Goal: Task Accomplishment & Management: Use online tool/utility

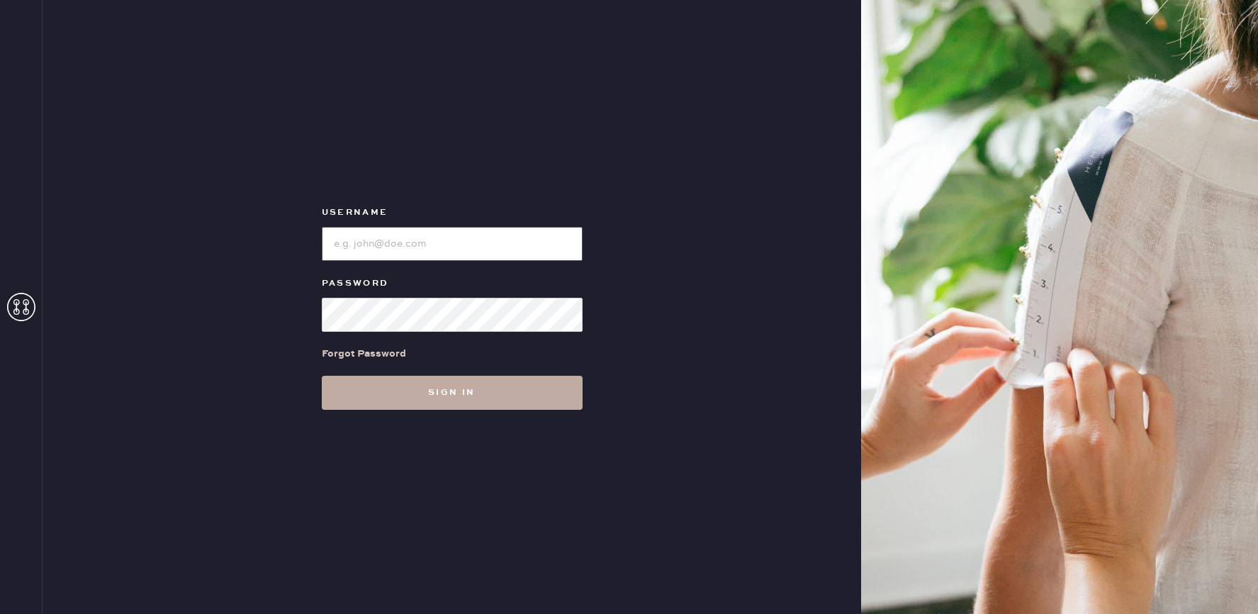
type input "reformationmelrose"
click at [526, 403] on button "Sign in" at bounding box center [452, 393] width 261 height 34
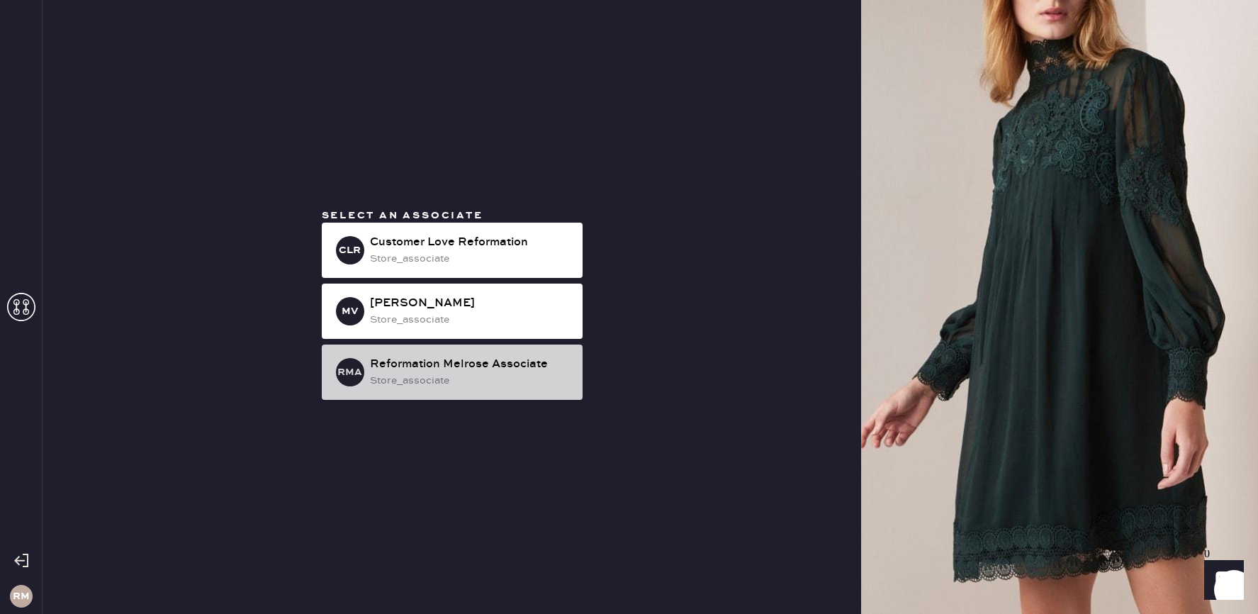
click at [525, 379] on div "store_associate" at bounding box center [470, 381] width 201 height 16
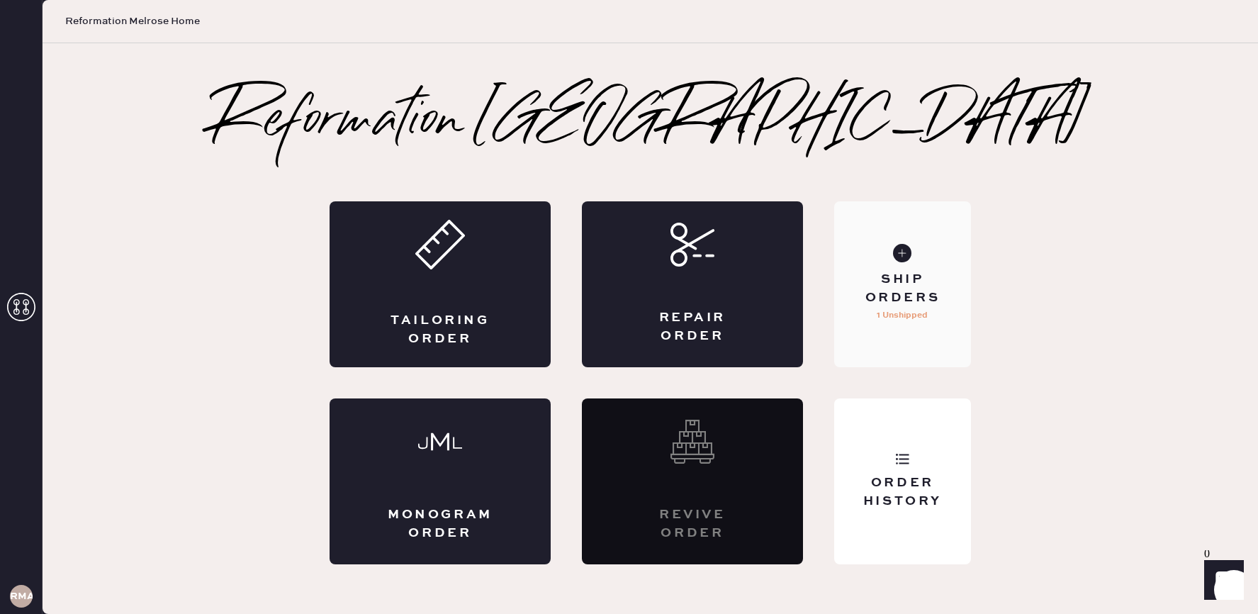
click at [878, 345] on div "Ship Orders 1 Unshipped" at bounding box center [902, 284] width 137 height 166
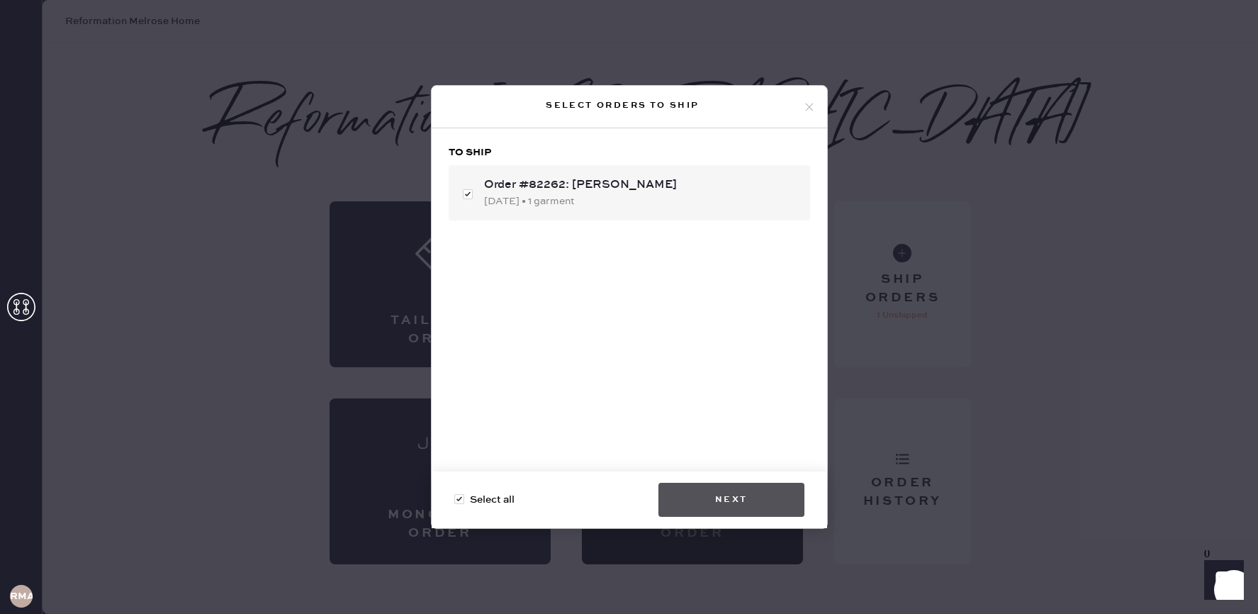
click at [740, 486] on button "Next" at bounding box center [732, 500] width 146 height 34
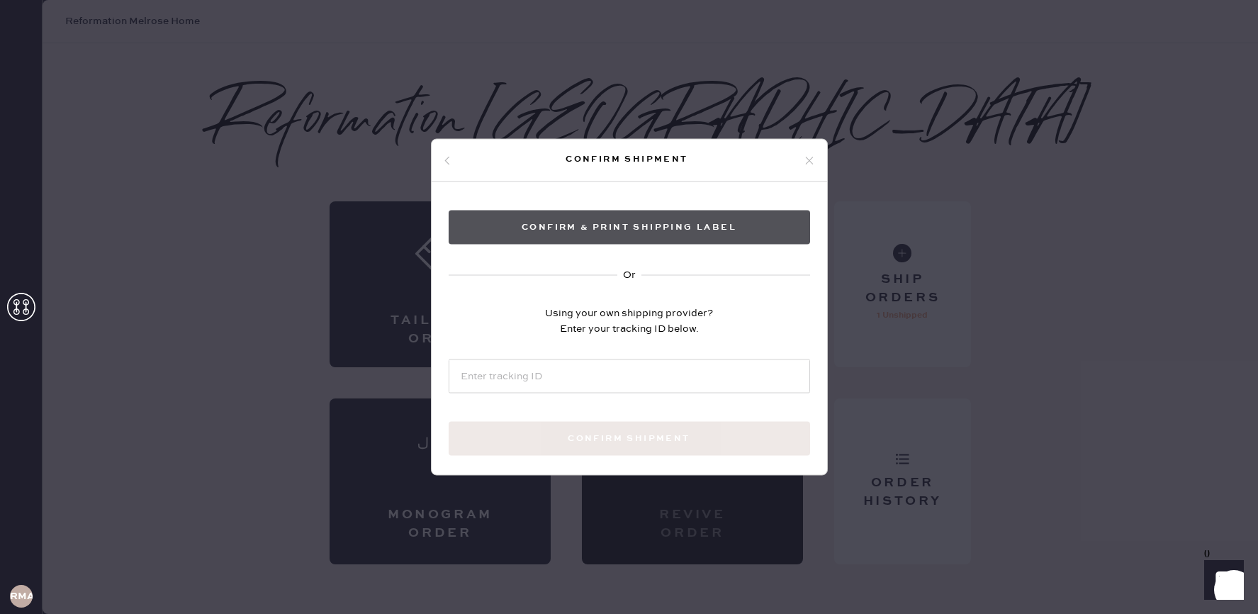
click at [654, 229] on button "Confirm & Print shipping label" at bounding box center [630, 228] width 362 height 34
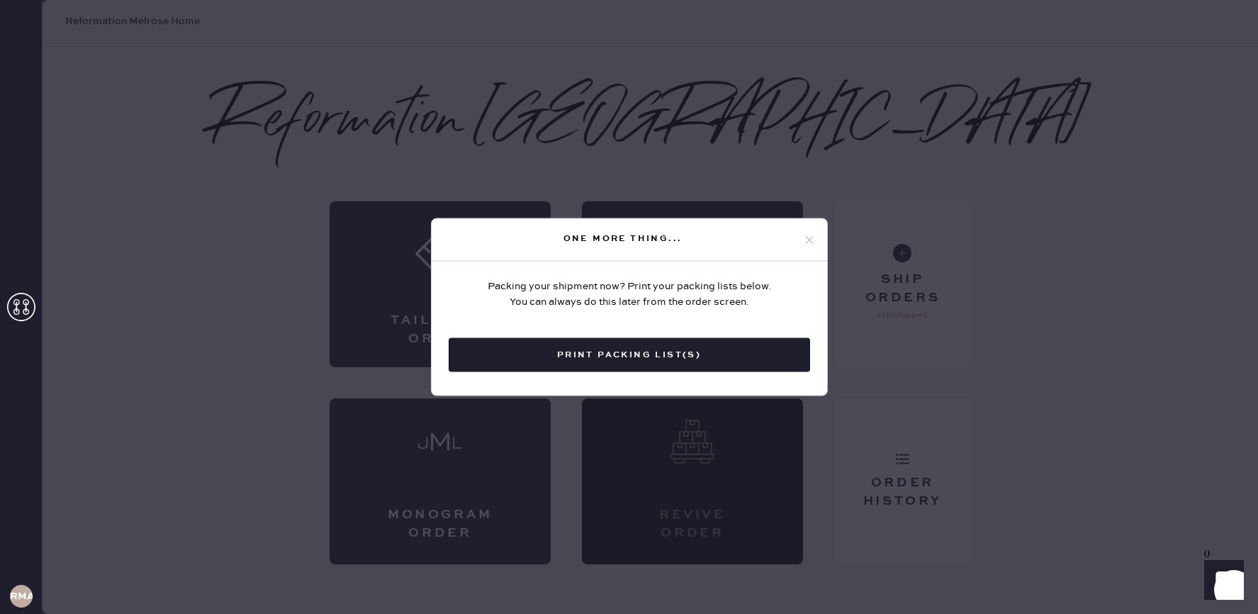
click at [814, 240] on icon at bounding box center [809, 239] width 13 height 13
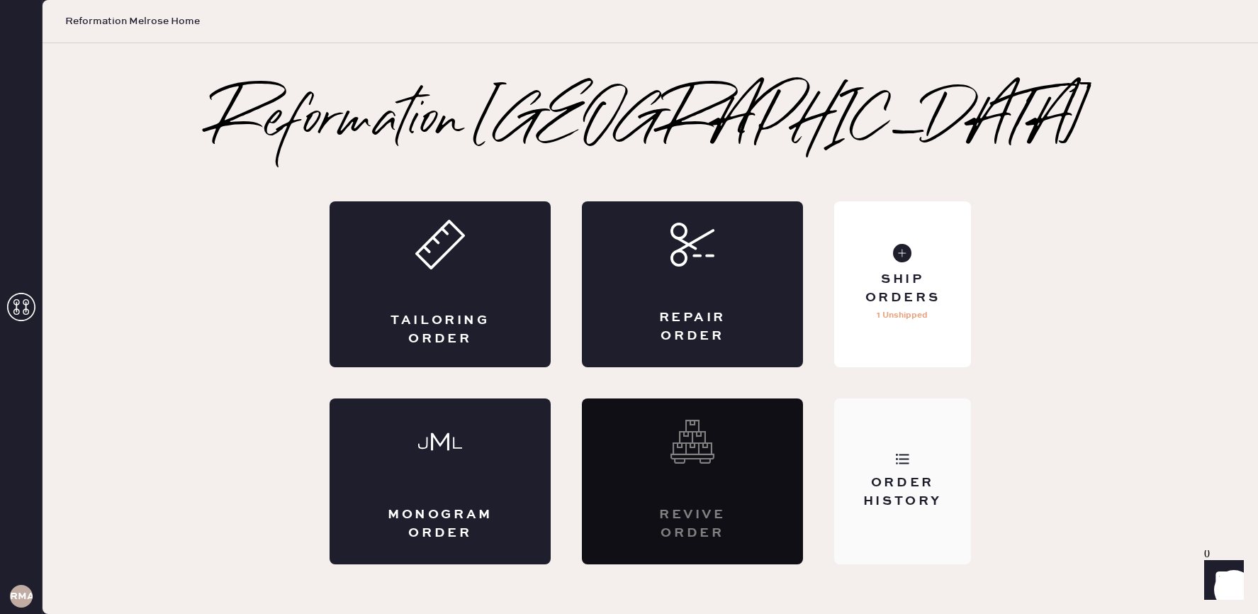
click at [866, 435] on div "Order History" at bounding box center [902, 481] width 137 height 166
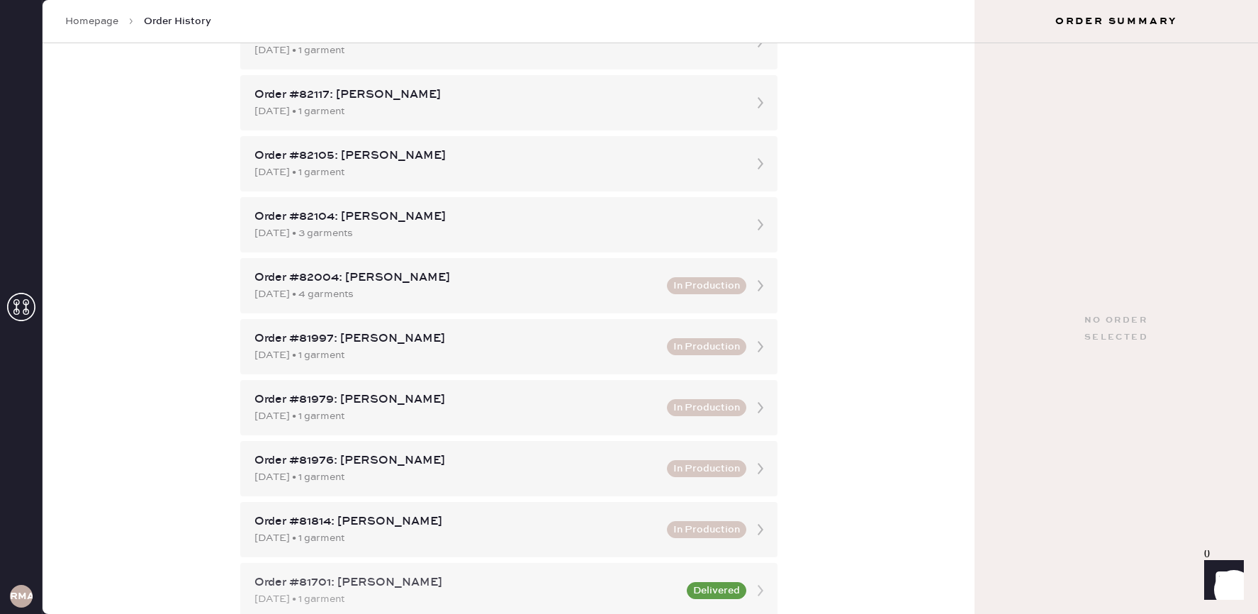
scroll to position [273, 0]
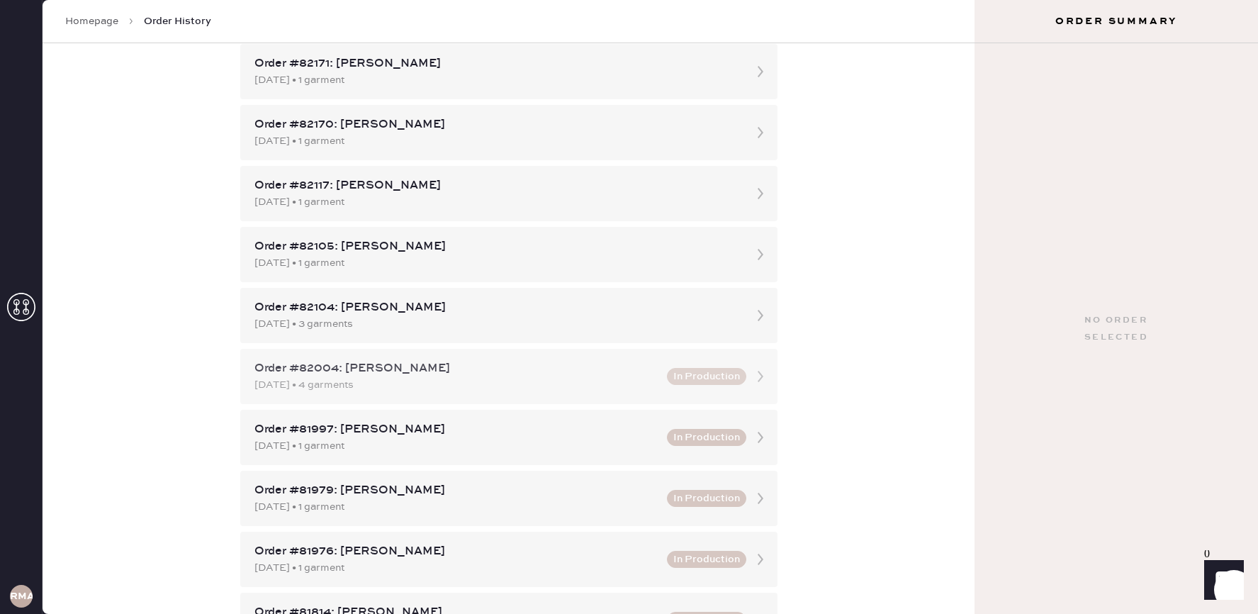
click at [508, 396] on div "Order #82004: [PERSON_NAME] [DATE] • 4 garments In Production" at bounding box center [508, 376] width 537 height 55
